Goal: Task Accomplishment & Management: Manage account settings

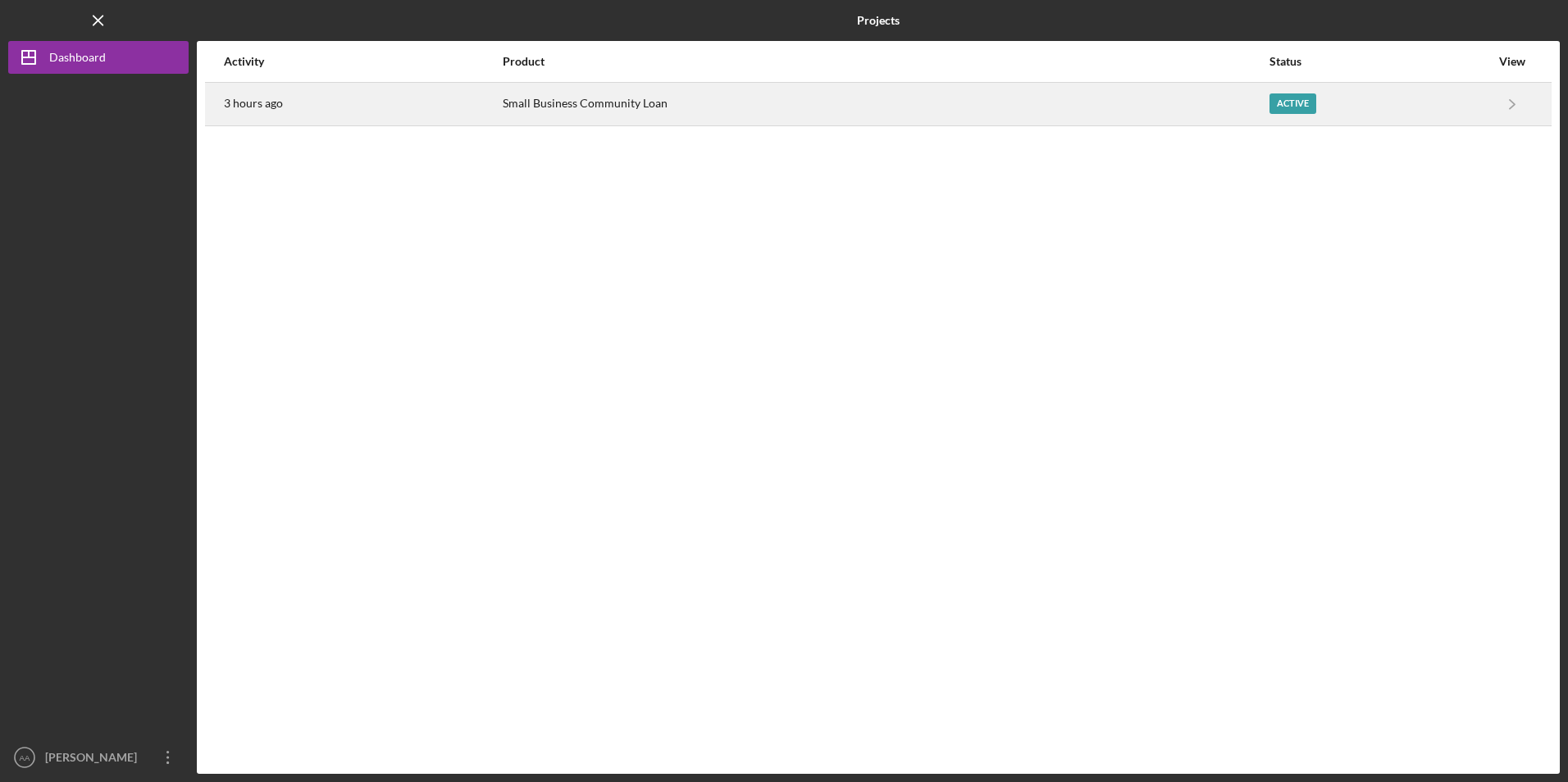
click at [565, 100] on div "Small Business Community Loan" at bounding box center [884, 104] width 764 height 41
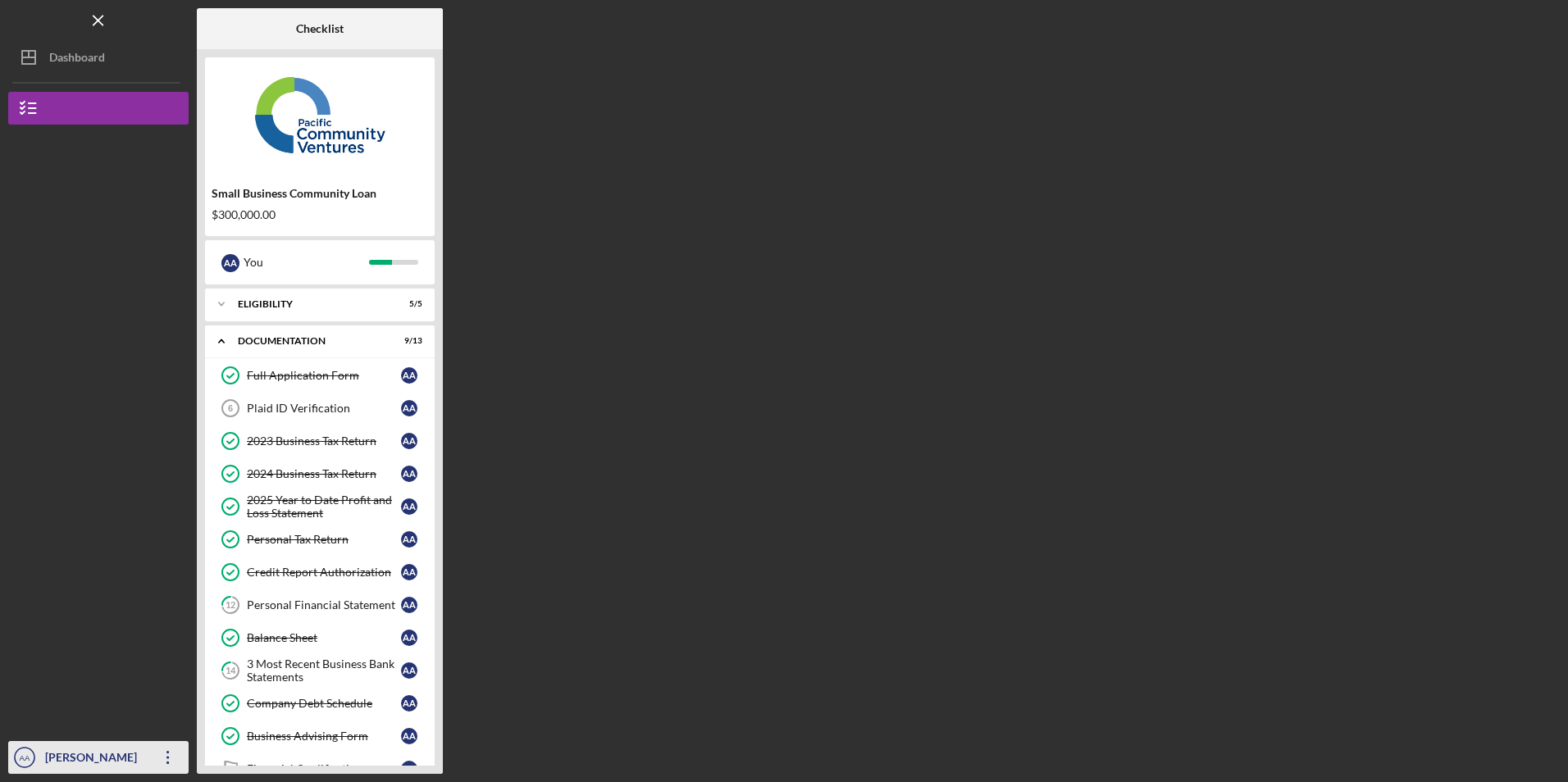
click at [169, 754] on icon "Icon/Overflow" at bounding box center [168, 757] width 41 height 41
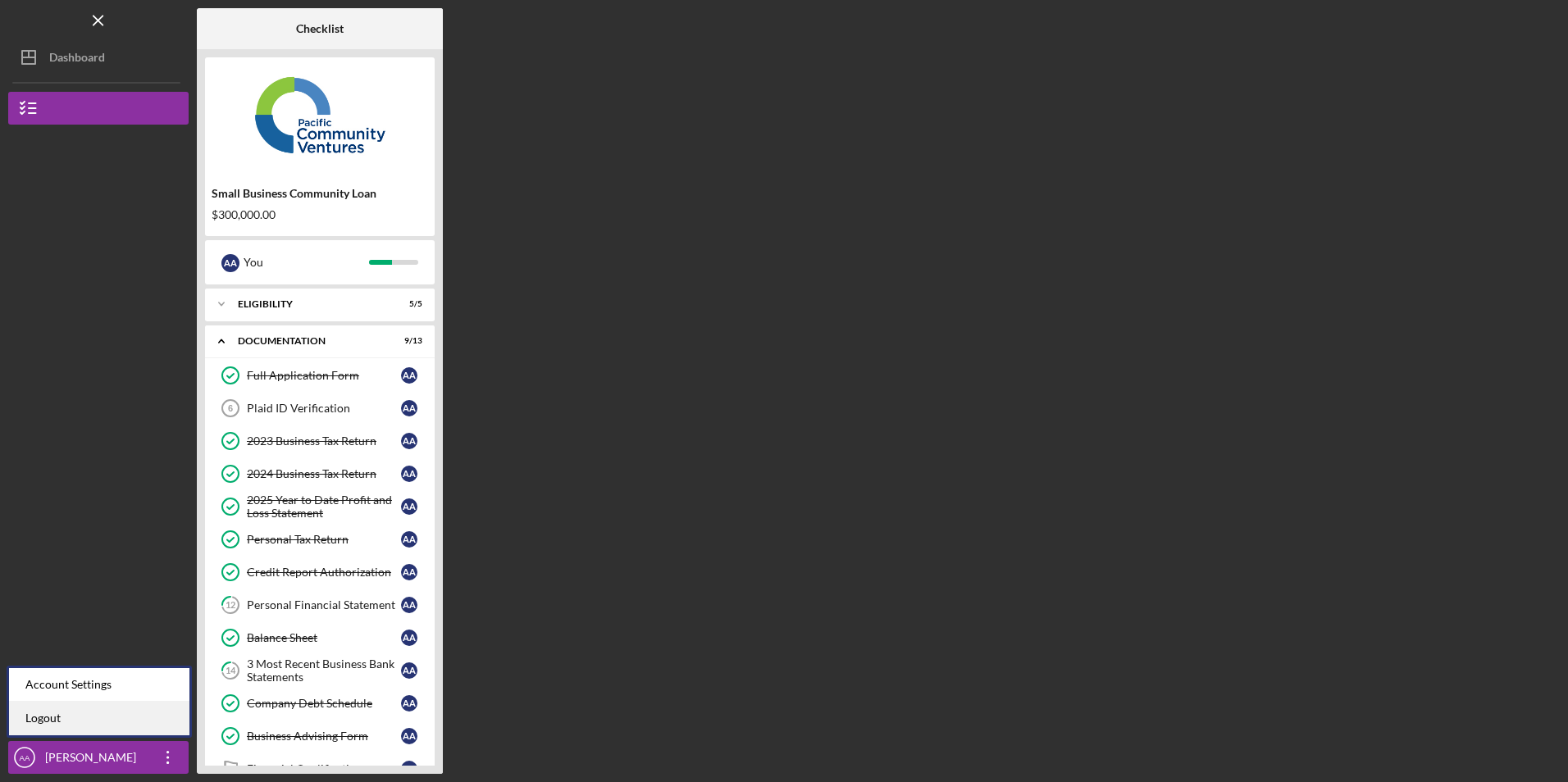
click at [143, 716] on link "Logout" at bounding box center [98, 718] width 180 height 33
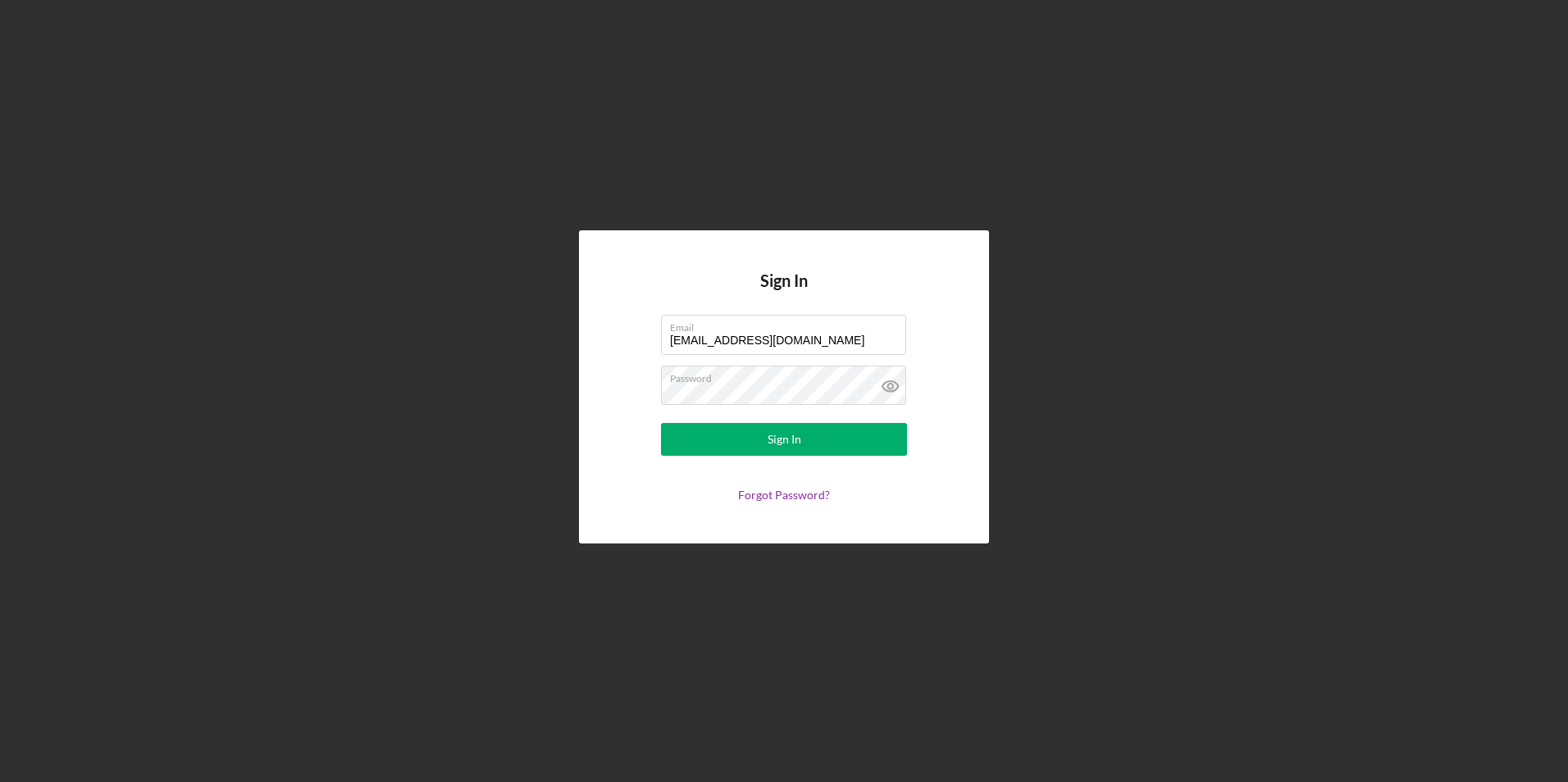
drag, startPoint x: 799, startPoint y: 340, endPoint x: 485, endPoint y: 305, distance: 315.9
click at [485, 305] on div "Sign In Email [EMAIL_ADDRESS][DOMAIN_NAME] Password Sign In Forgot Password?" at bounding box center [784, 387] width 1552 height 774
type input "[EMAIL_ADDRESS][DOMAIN_NAME]"
click at [714, 435] on button "Sign In" at bounding box center [784, 439] width 246 height 32
